Goal: Task Accomplishment & Management: Manage account settings

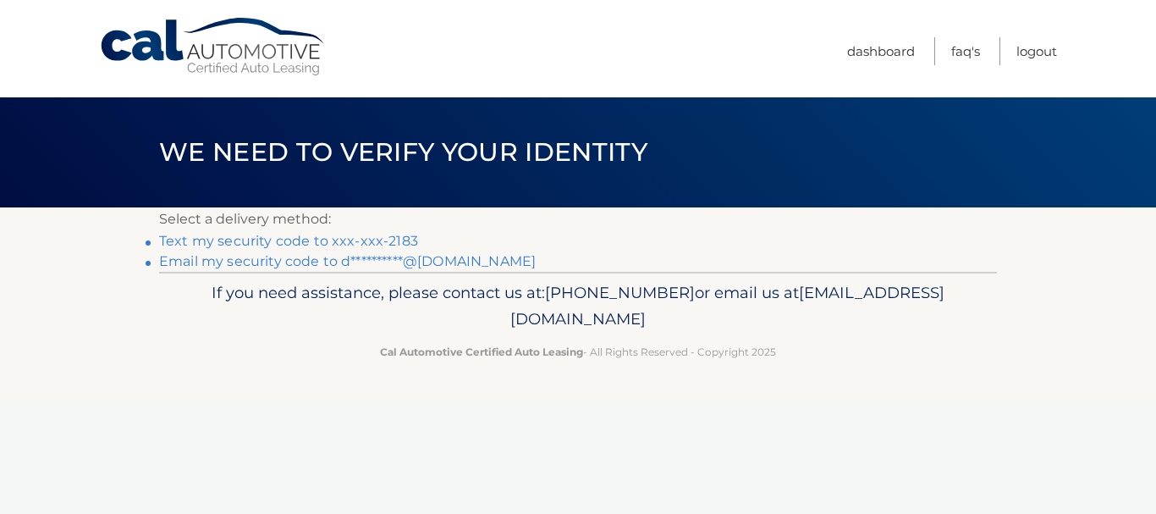
click at [300, 241] on link "Text my security code to xxx-xxx-2183" at bounding box center [288, 241] width 259 height 16
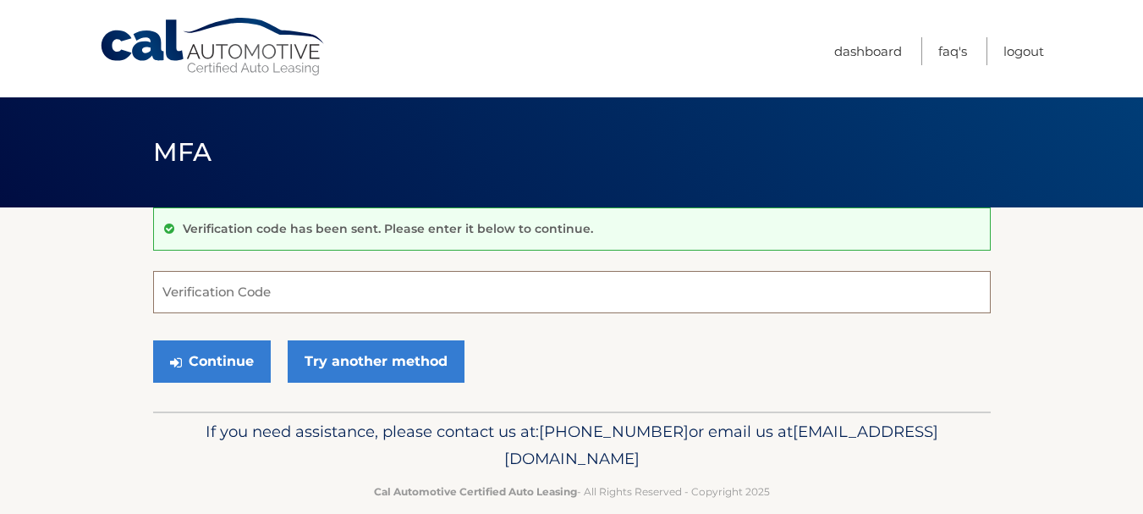
click at [207, 306] on input "Verification Code" at bounding box center [572, 292] width 838 height 42
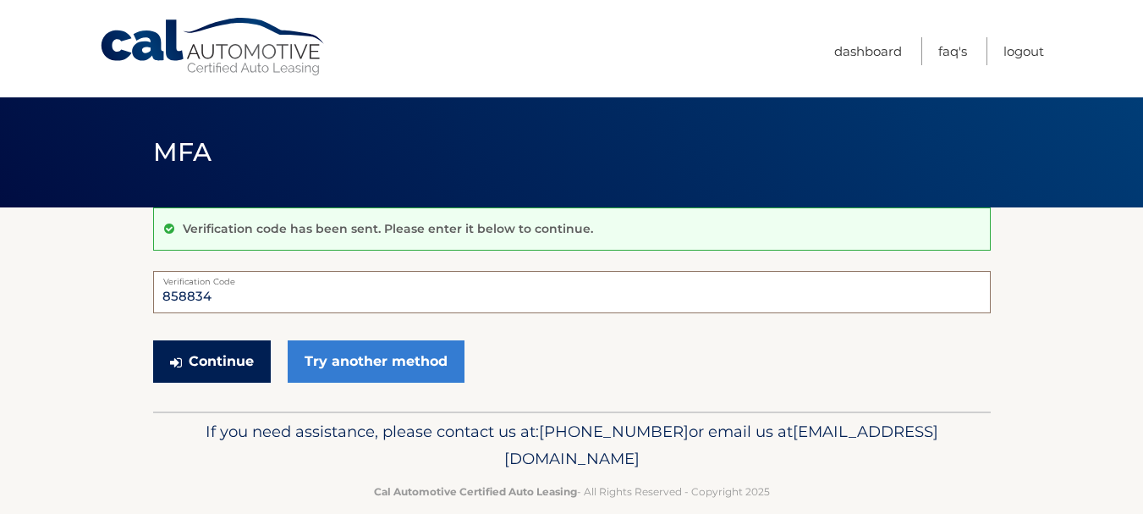
type input "858834"
click at [201, 357] on button "Continue" at bounding box center [212, 361] width 118 height 42
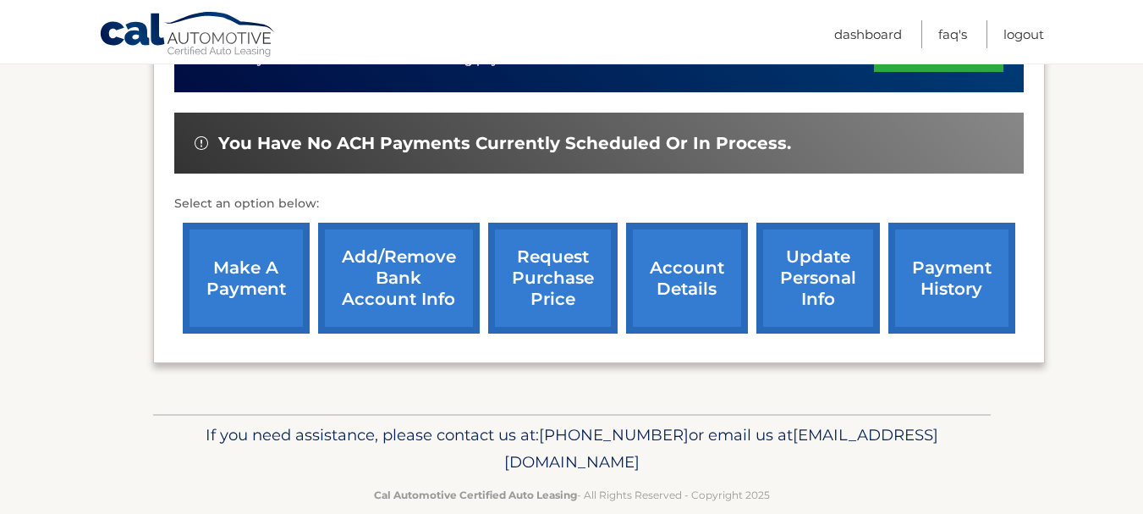
scroll to position [508, 0]
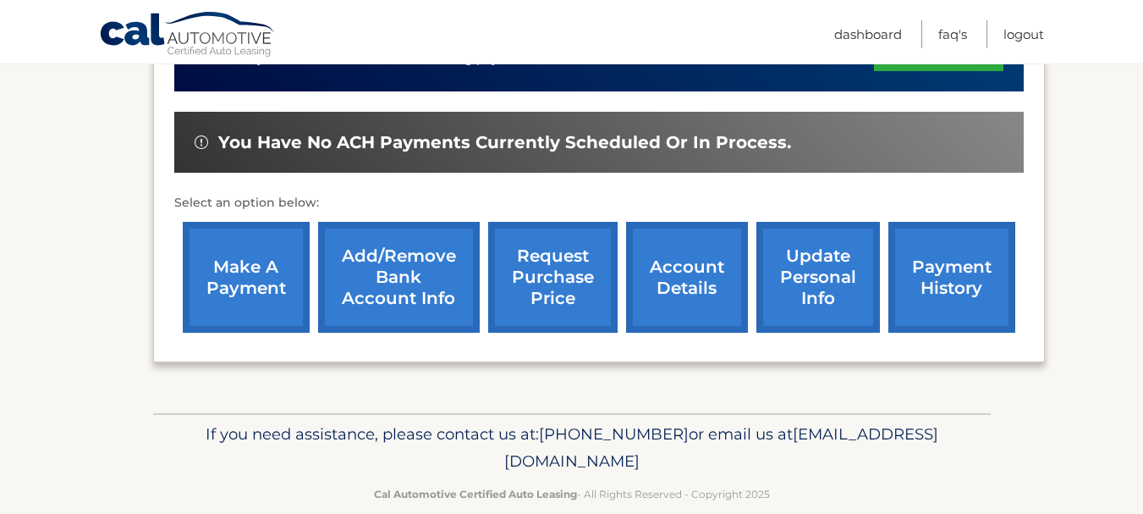
click at [702, 277] on link "account details" at bounding box center [687, 277] width 122 height 111
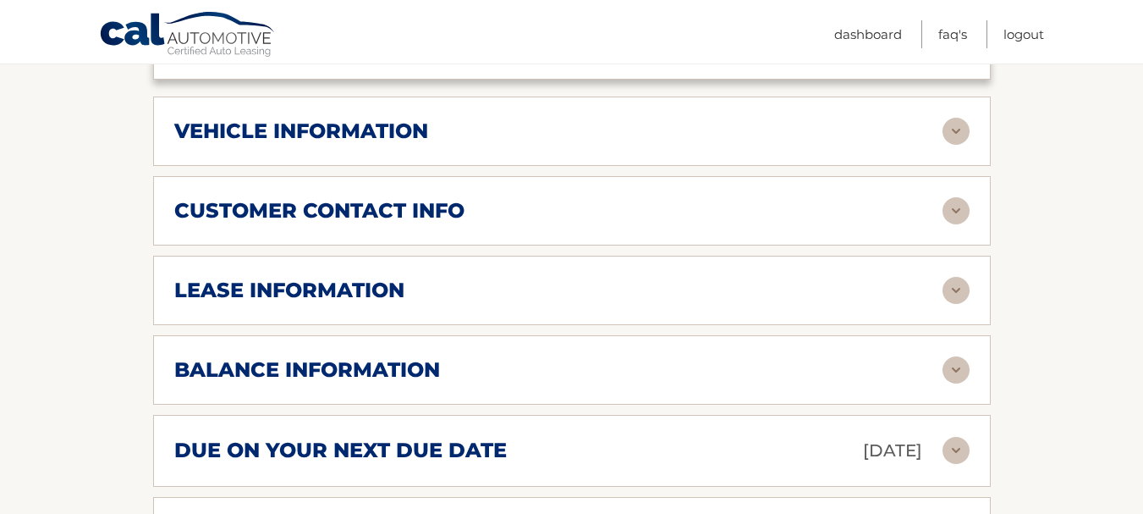
scroll to position [761, 0]
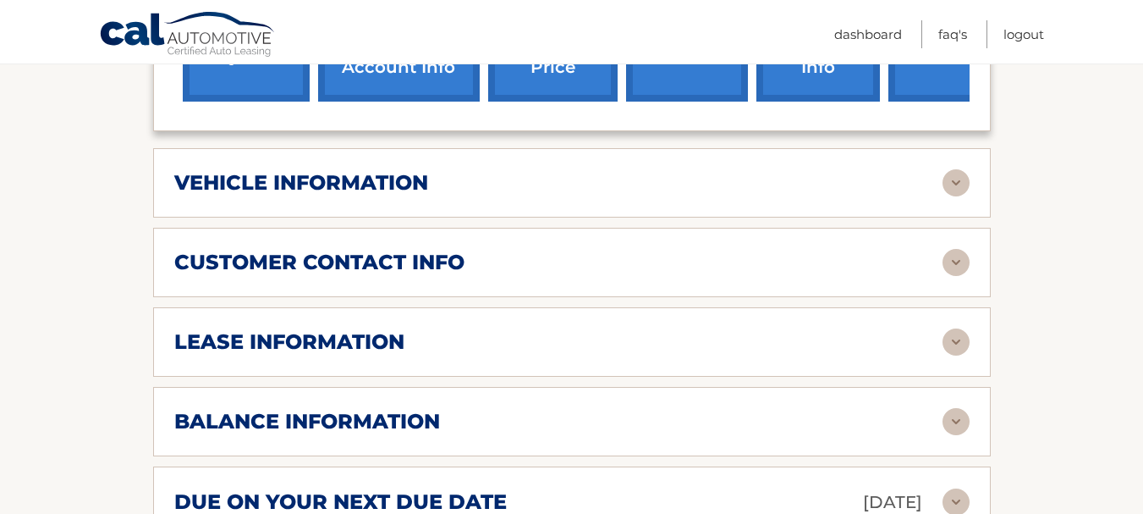
click at [961, 169] on img at bounding box center [955, 182] width 27 height 27
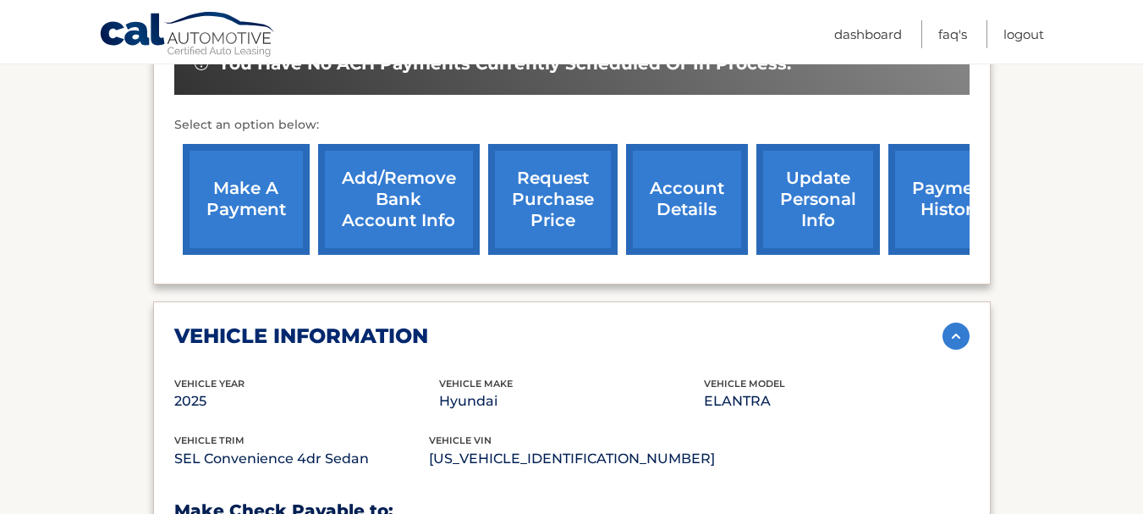
scroll to position [592, 0]
